Goal: Information Seeking & Learning: Learn about a topic

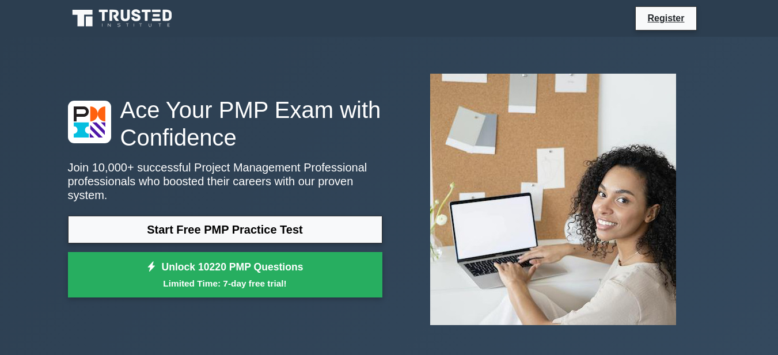
click at [268, 227] on link "Start Free PMP Practice Test" at bounding box center [225, 230] width 314 height 28
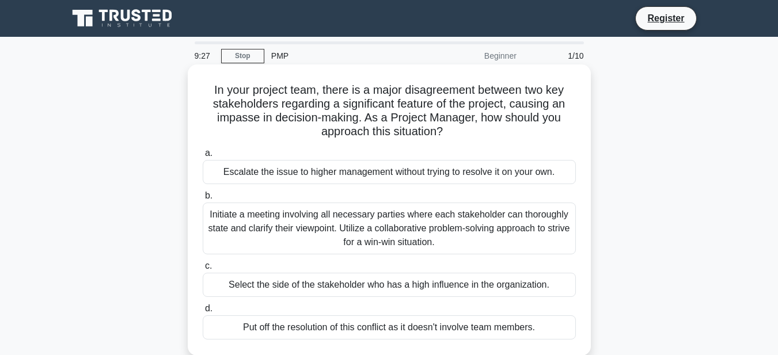
click at [314, 229] on div "Initiate a meeting involving all necessary parties where each stakeholder can t…" at bounding box center [389, 229] width 373 height 52
click at [203, 200] on input "b. Initiate a meeting involving all necessary parties where each stakeholder ca…" at bounding box center [203, 195] width 0 height 7
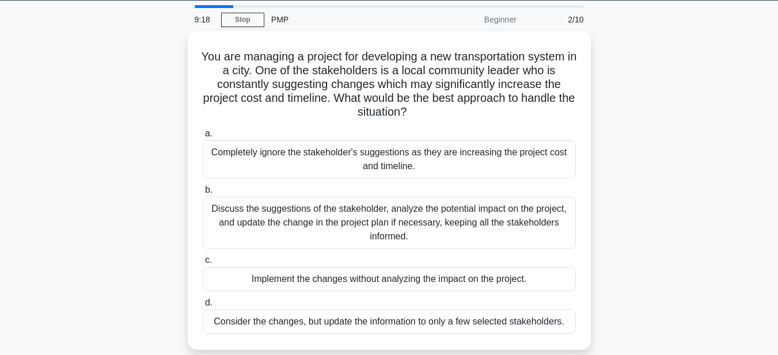
scroll to position [35, 0]
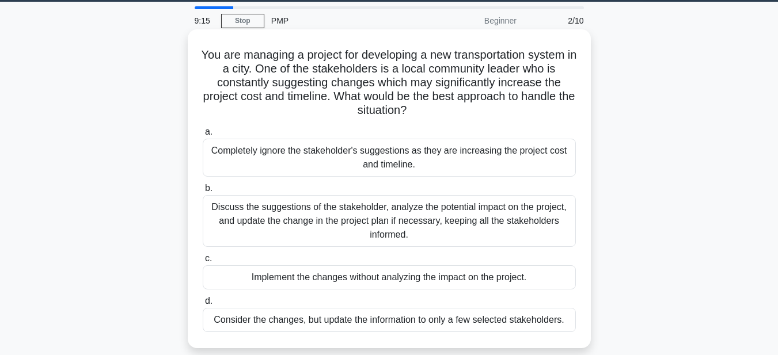
click at [218, 217] on div "Discuss the suggestions of the stakeholder, analyze the potential impact on the…" at bounding box center [389, 221] width 373 height 52
click at [203, 192] on input "b. Discuss the suggestions of the stakeholder, analyze the potential impact on …" at bounding box center [203, 188] width 0 height 7
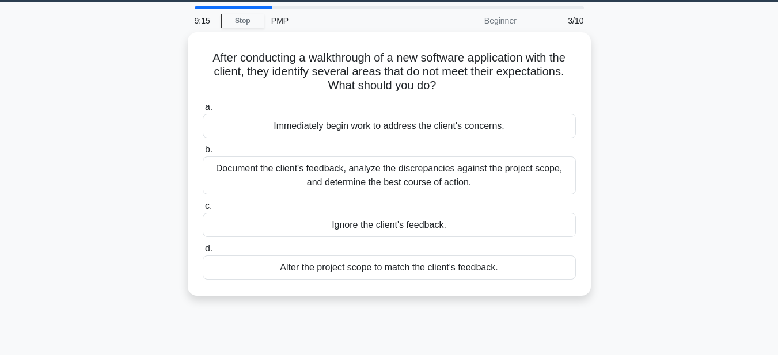
scroll to position [0, 0]
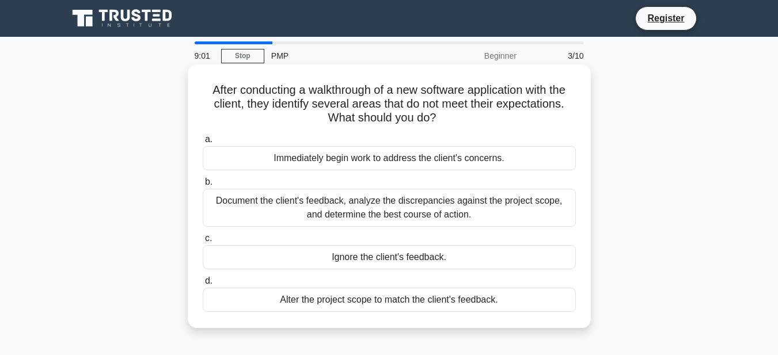
click at [320, 214] on div "Document the client's feedback, analyze the discrepancies against the project s…" at bounding box center [389, 208] width 373 height 38
click at [203, 186] on input "b. Document the client's feedback, analyze the discrepancies against the projec…" at bounding box center [203, 182] width 0 height 7
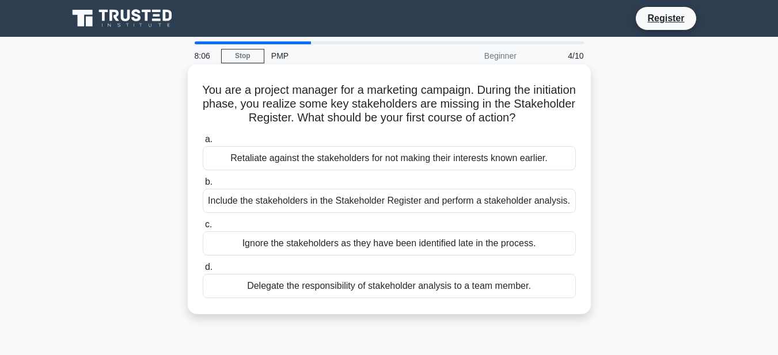
click at [361, 207] on div "Include the stakeholders in the Stakeholder Register and perform a stakeholder …" at bounding box center [389, 201] width 373 height 24
click at [203, 186] on input "b. Include the stakeholders in the Stakeholder Register and perform a stakehold…" at bounding box center [203, 182] width 0 height 7
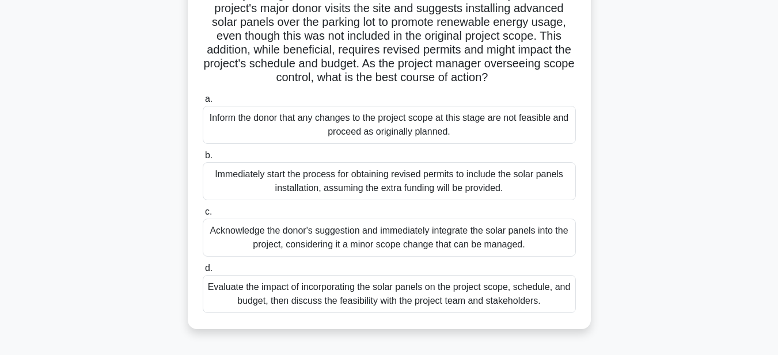
scroll to position [101, 0]
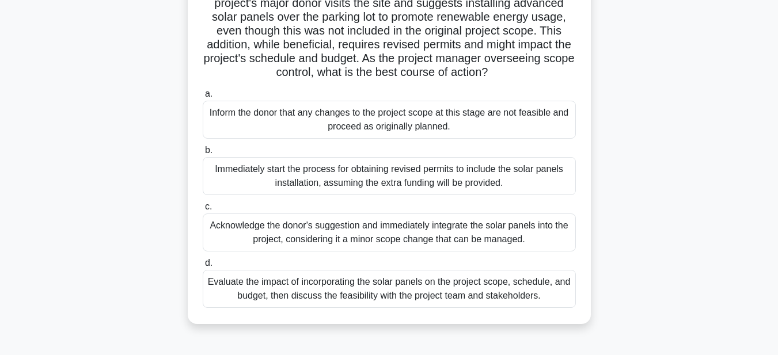
click at [492, 308] on div "Evaluate the impact of incorporating the solar panels on the project scope, sch…" at bounding box center [389, 289] width 373 height 38
click at [203, 267] on input "d. Evaluate the impact of incorporating the solar panels on the project scope, …" at bounding box center [203, 263] width 0 height 7
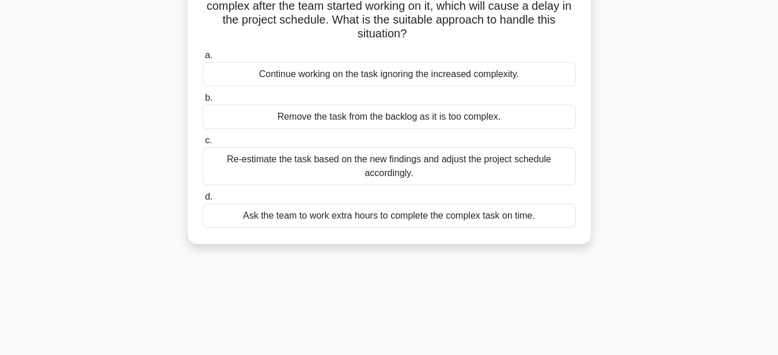
scroll to position [0, 0]
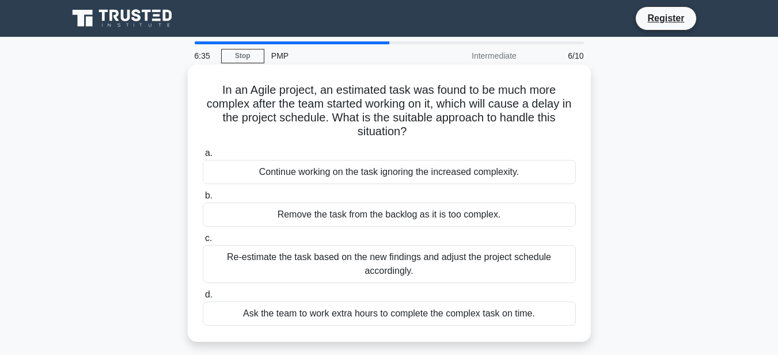
click at [302, 316] on div "Ask the team to work extra hours to complete the complex task on time." at bounding box center [389, 314] width 373 height 24
click at [203, 299] on input "d. Ask the team to work extra hours to complete the complex task on time." at bounding box center [203, 294] width 0 height 7
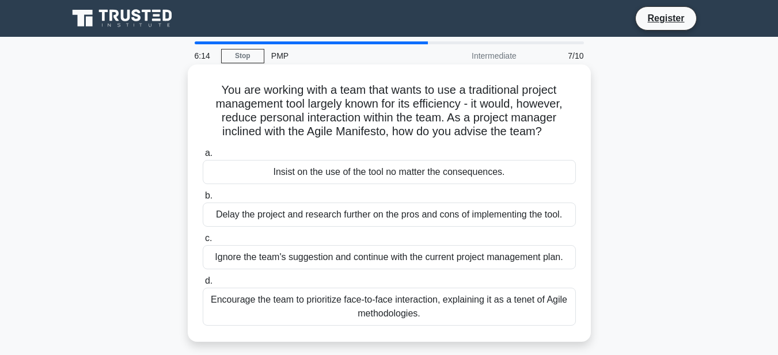
click at [263, 298] on div "Encourage the team to prioritize face-to-face interaction, explaining it as a t…" at bounding box center [389, 307] width 373 height 38
click at [203, 285] on input "d. Encourage the team to prioritize face-to-face interaction, explaining it as …" at bounding box center [203, 281] width 0 height 7
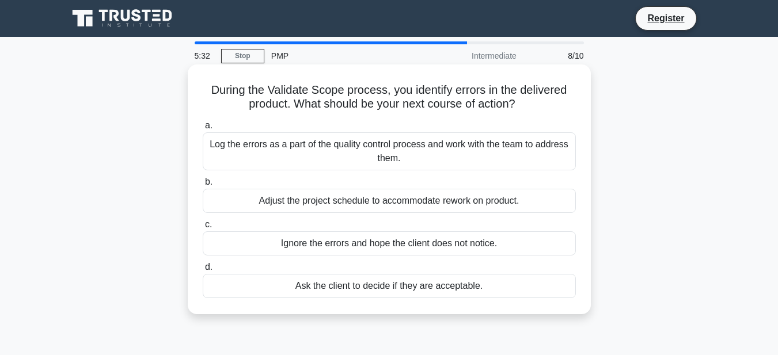
click at [320, 203] on div "Adjust the project schedule to accommodate rework on product." at bounding box center [389, 201] width 373 height 24
click at [203, 186] on input "b. Adjust the project schedule to accommodate rework on product." at bounding box center [203, 182] width 0 height 7
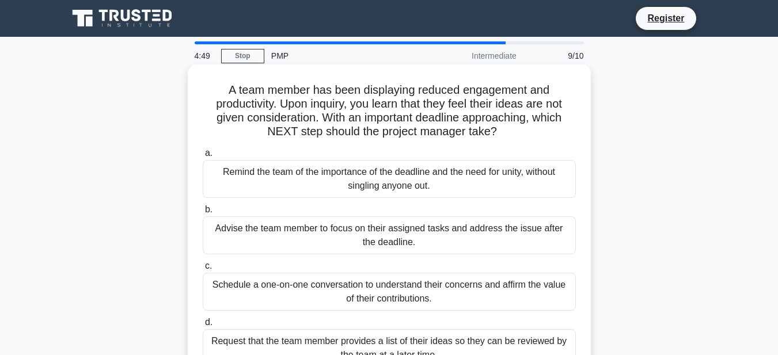
click at [347, 335] on div "Request that the team member provides a list of their ideas so they can be revi…" at bounding box center [389, 348] width 373 height 38
click at [203, 327] on input "d. Request that the team member provides a list of their ideas so they can be r…" at bounding box center [203, 322] width 0 height 7
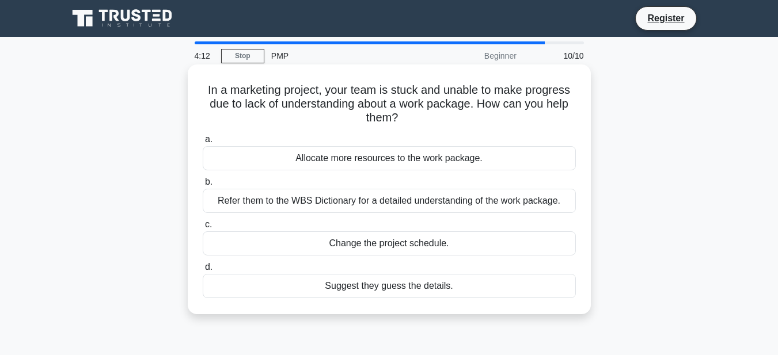
click at [313, 203] on div "Refer them to the WBS Dictionary for a detailed understanding of the work packa…" at bounding box center [389, 201] width 373 height 24
click at [203, 186] on input "b. Refer them to the WBS Dictionary for a detailed understanding of the work pa…" at bounding box center [203, 182] width 0 height 7
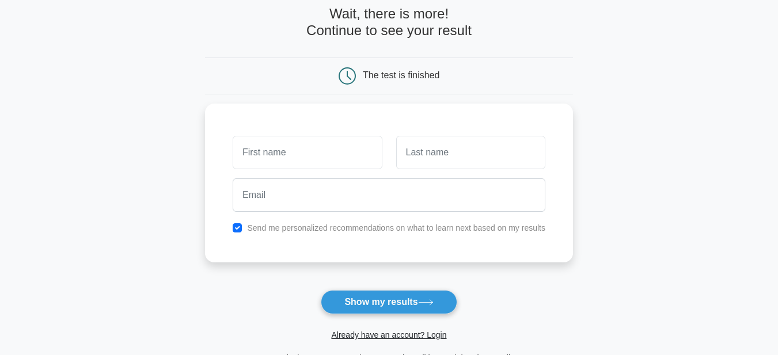
scroll to position [63, 0]
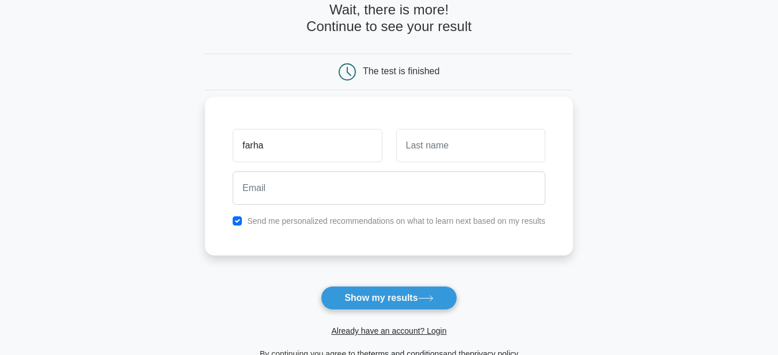
type input "[PERSON_NAME]"
click at [423, 142] on input "text" at bounding box center [470, 145] width 149 height 33
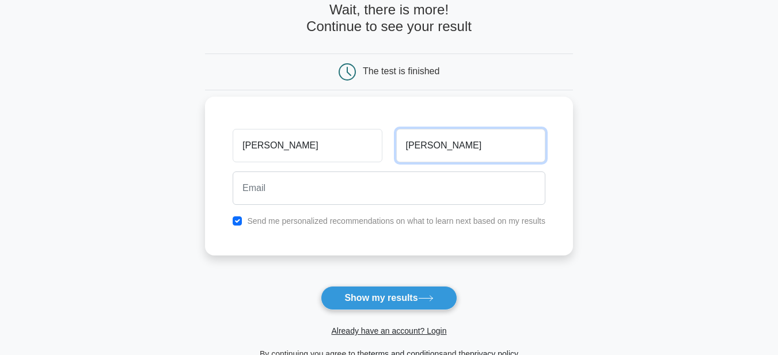
type input "farrukh"
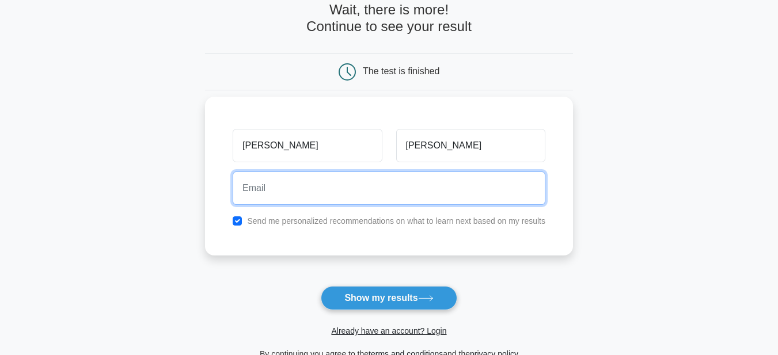
click at [378, 187] on input "email" at bounding box center [389, 188] width 313 height 33
type input "farhanfurrukhch@gmail.com"
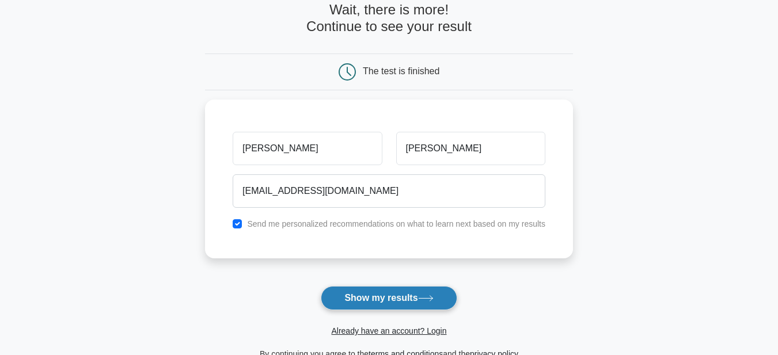
click at [403, 302] on button "Show my results" at bounding box center [389, 298] width 136 height 24
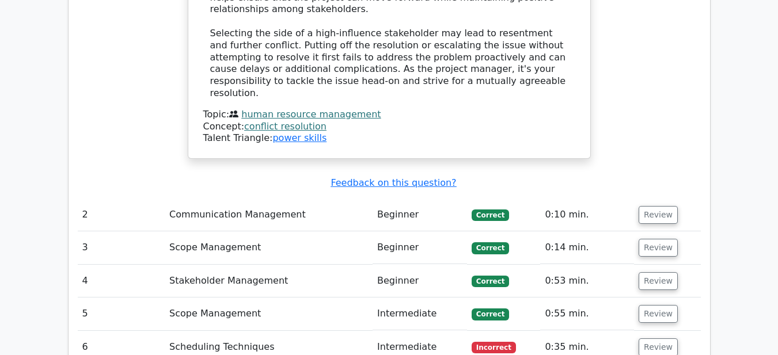
scroll to position [1500, 0]
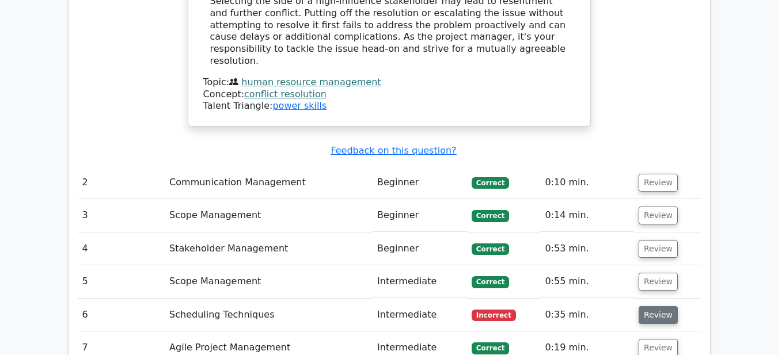
click at [660, 306] on button "Review" at bounding box center [658, 315] width 39 height 18
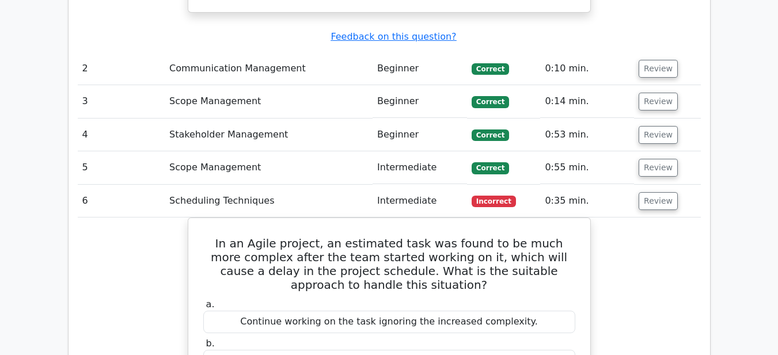
scroll to position [1607, 0]
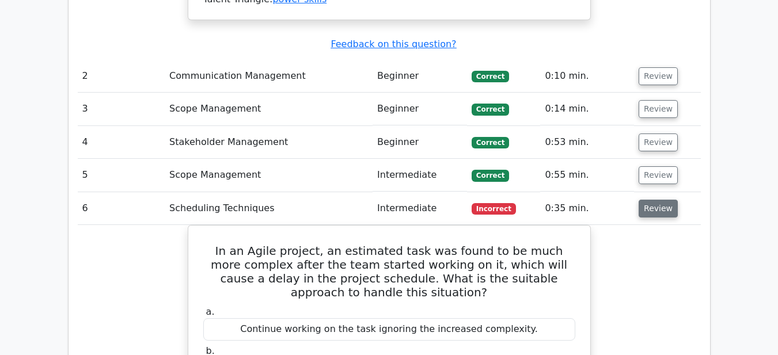
click at [668, 200] on button "Review" at bounding box center [658, 209] width 39 height 18
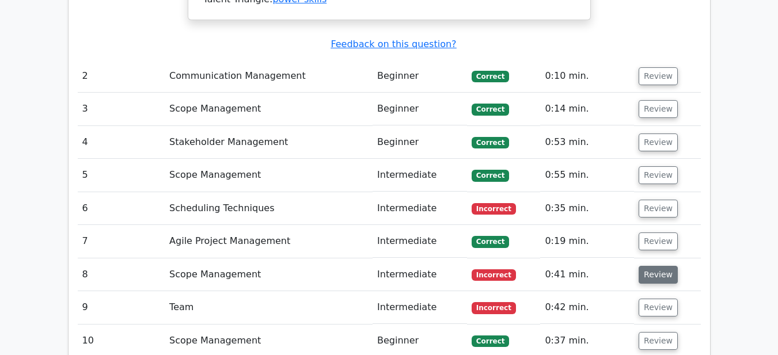
click at [645, 266] on button "Review" at bounding box center [658, 275] width 39 height 18
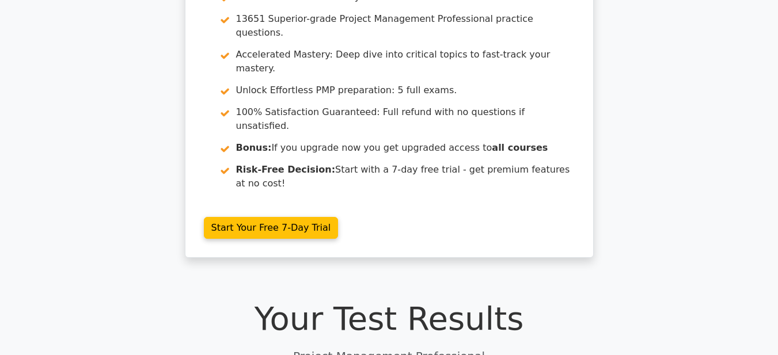
scroll to position [203, 0]
